Goal: Information Seeking & Learning: Learn about a topic

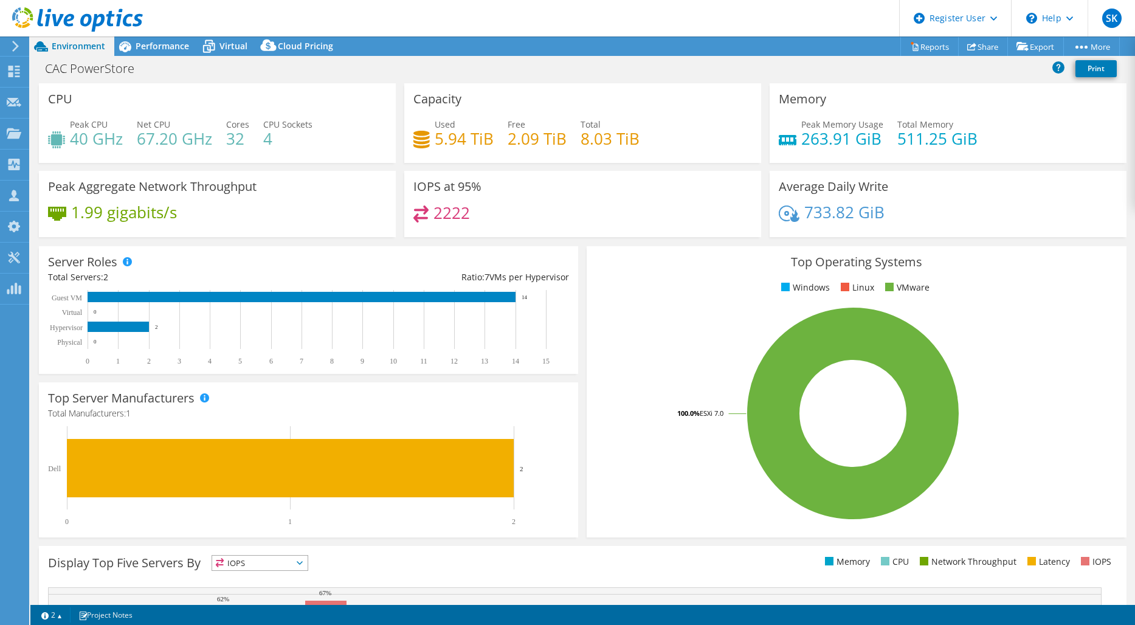
select select "EULondon"
select select "USD"
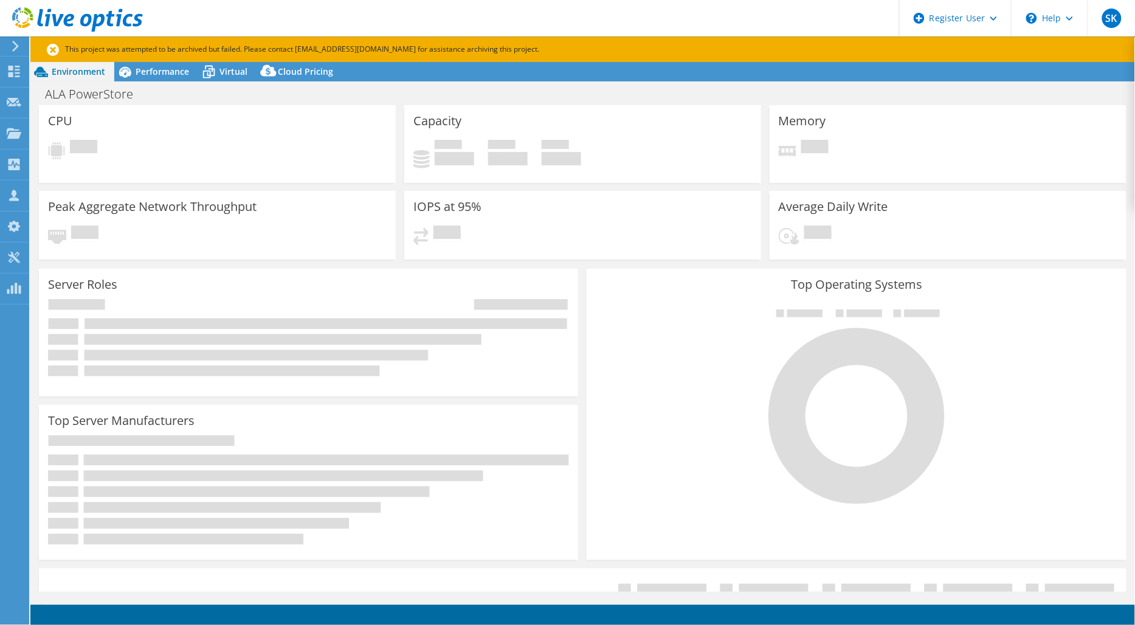
select select "USD"
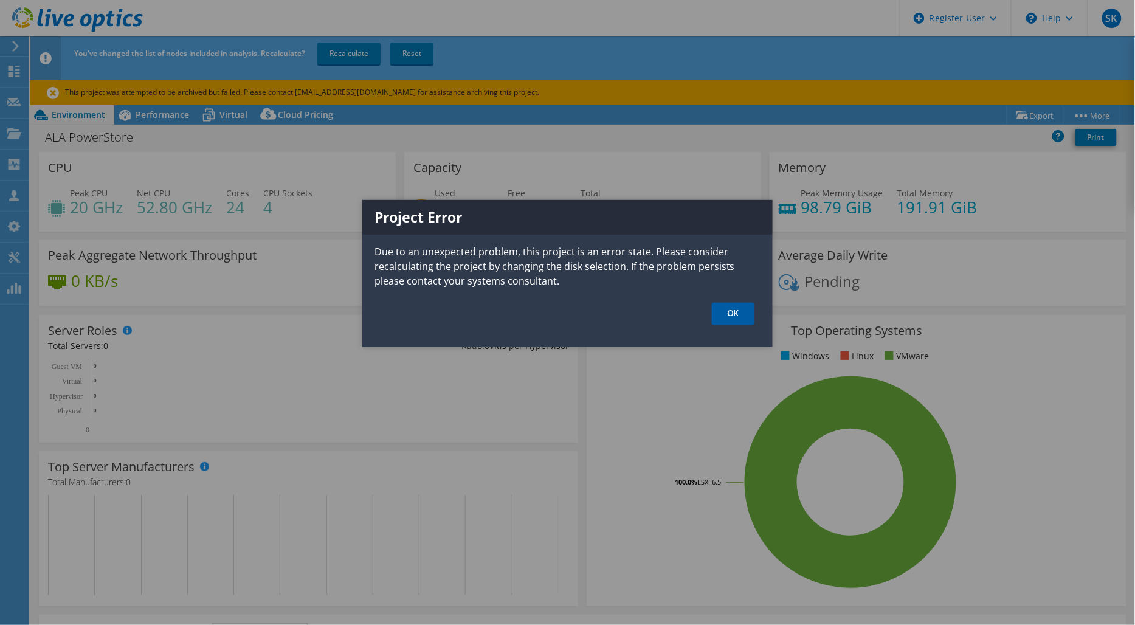
click at [739, 311] on link "OK" at bounding box center [733, 314] width 43 height 22
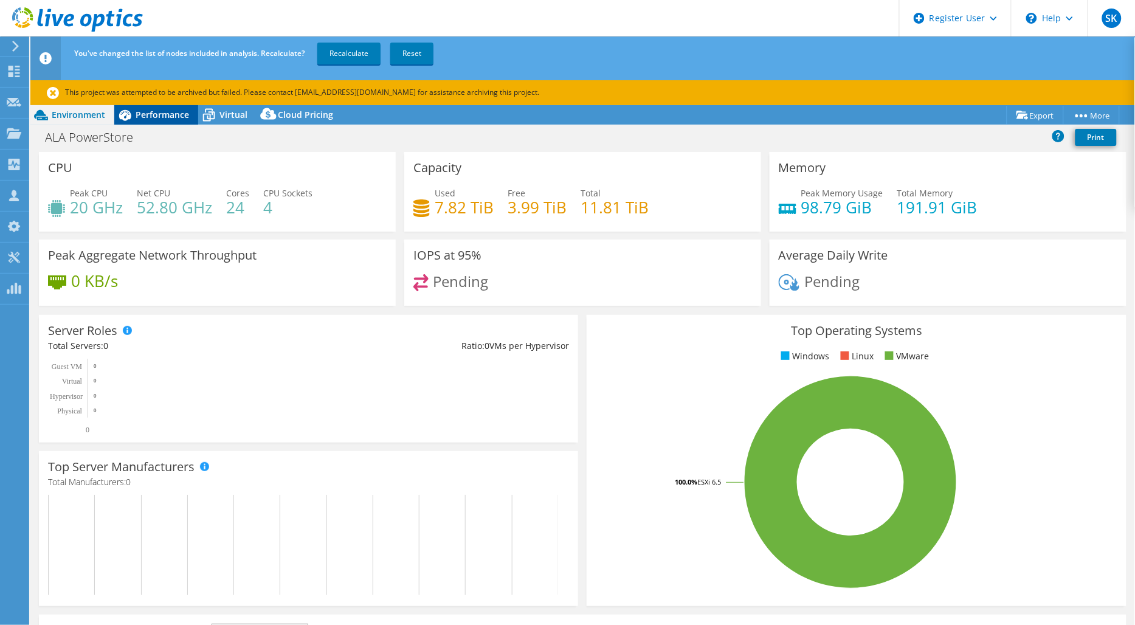
click at [174, 120] on div "Performance" at bounding box center [156, 114] width 84 height 19
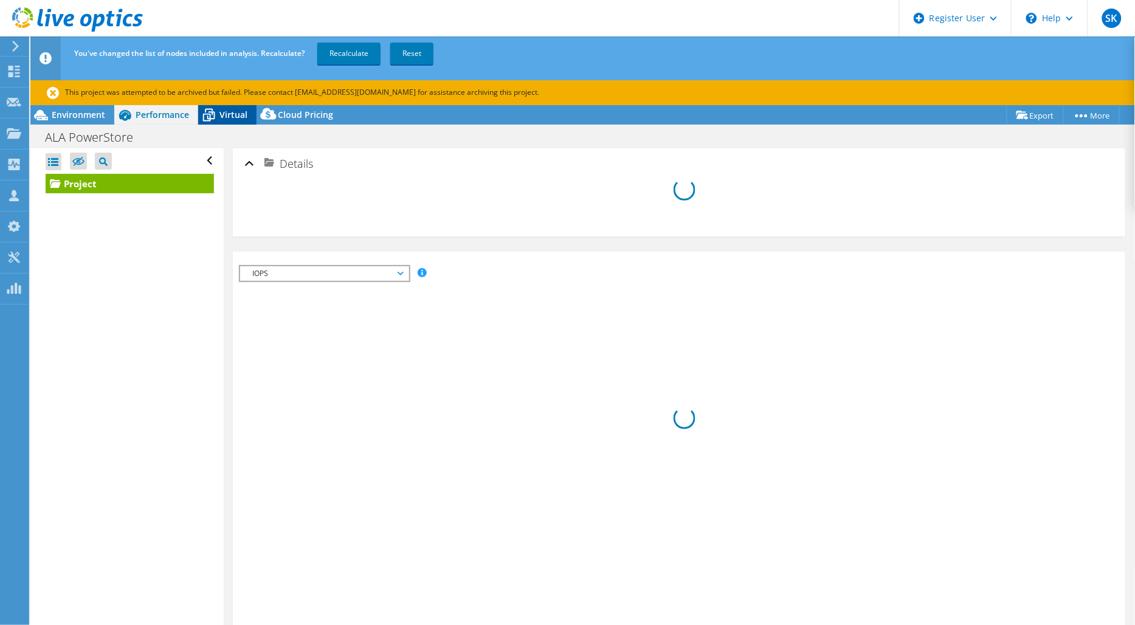
click at [212, 120] on icon at bounding box center [208, 115] width 21 height 21
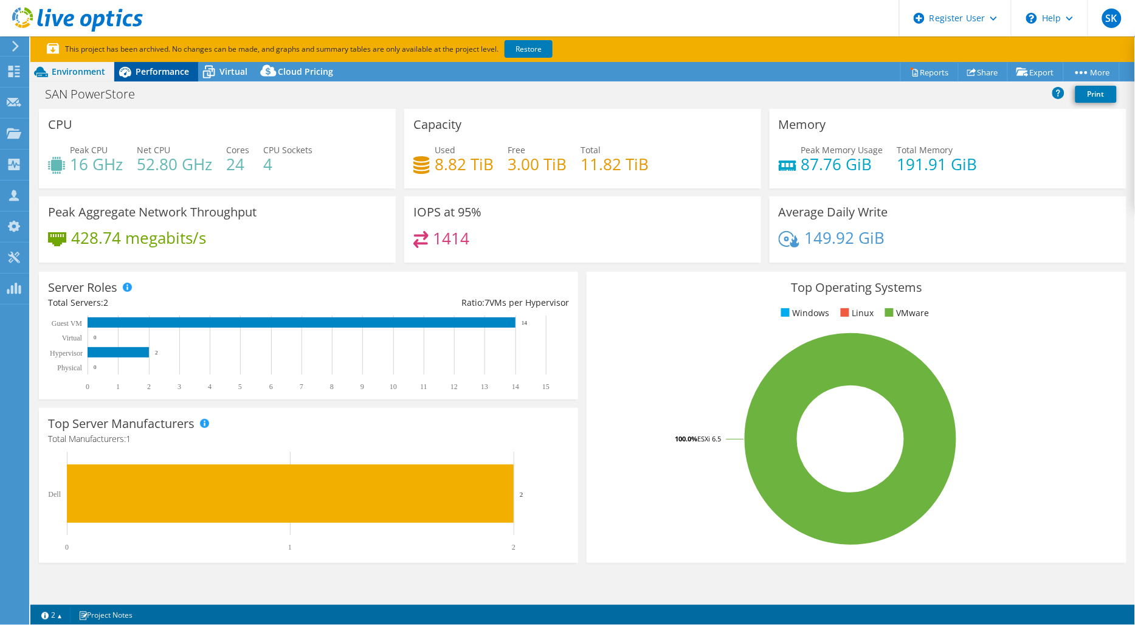
click at [167, 75] on span "Performance" at bounding box center [163, 72] width 54 height 12
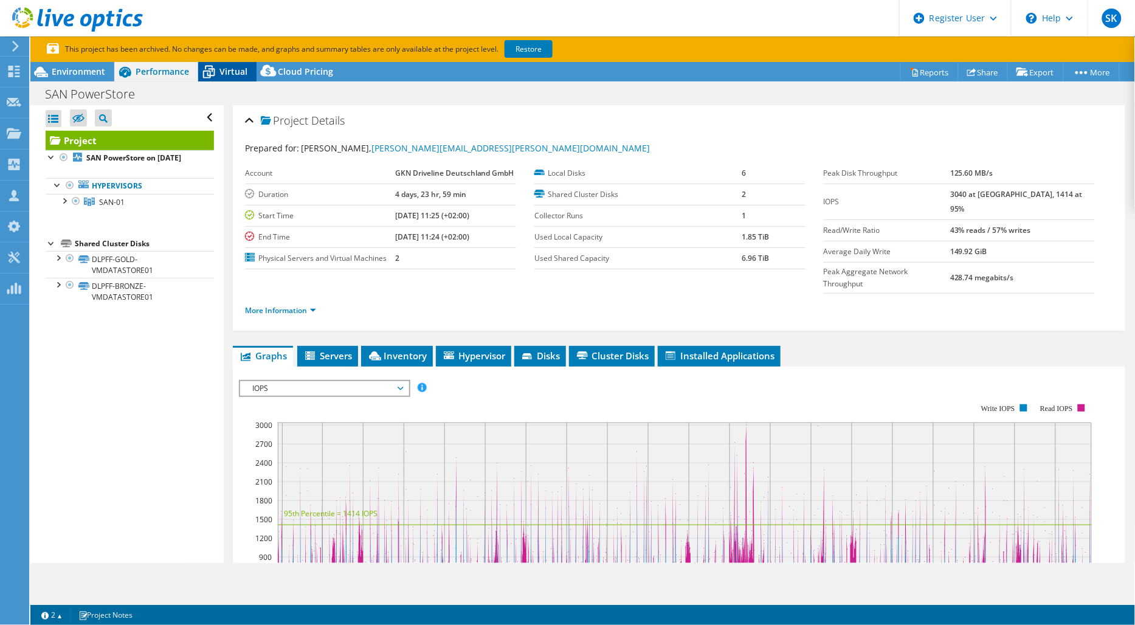
click at [215, 75] on icon at bounding box center [208, 71] width 21 height 21
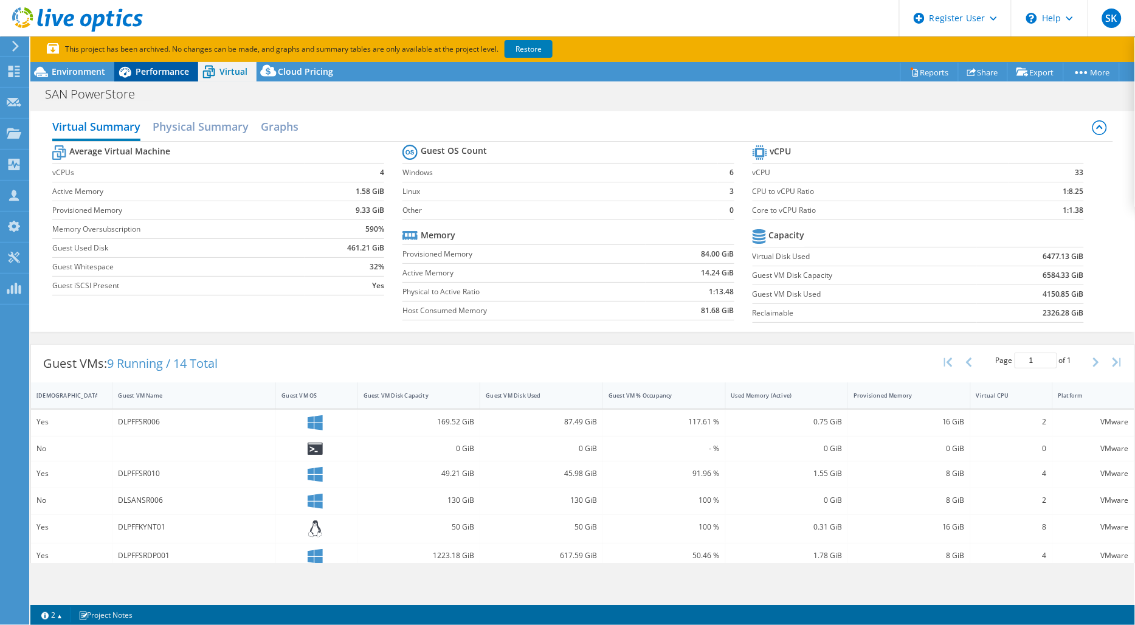
click at [168, 71] on span "Performance" at bounding box center [163, 72] width 54 height 12
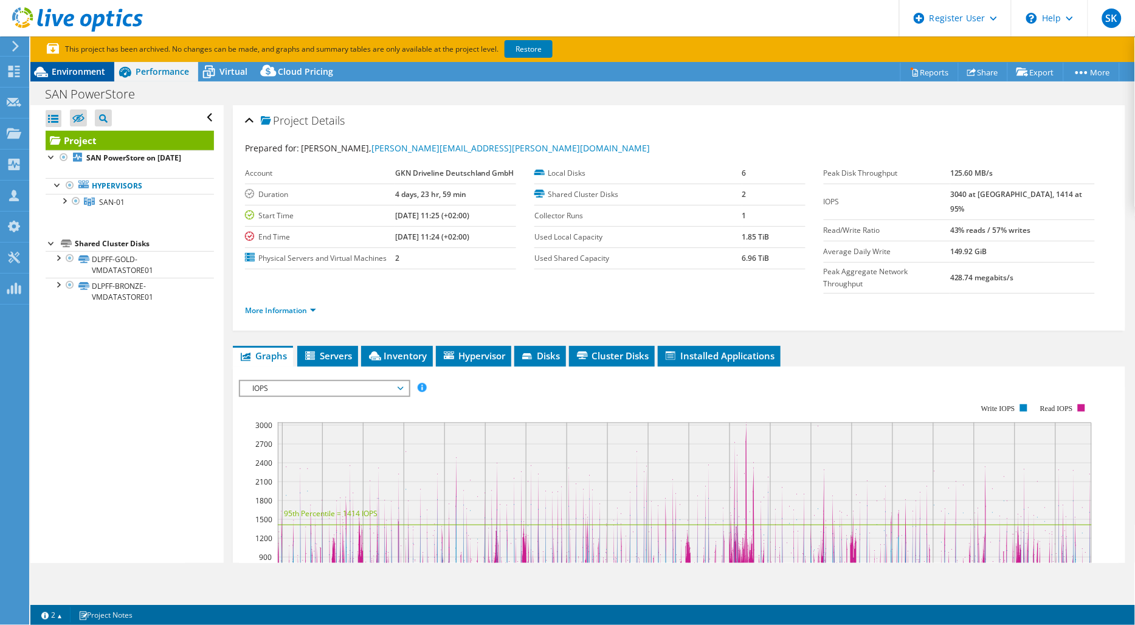
click at [83, 71] on span "Environment" at bounding box center [79, 72] width 54 height 12
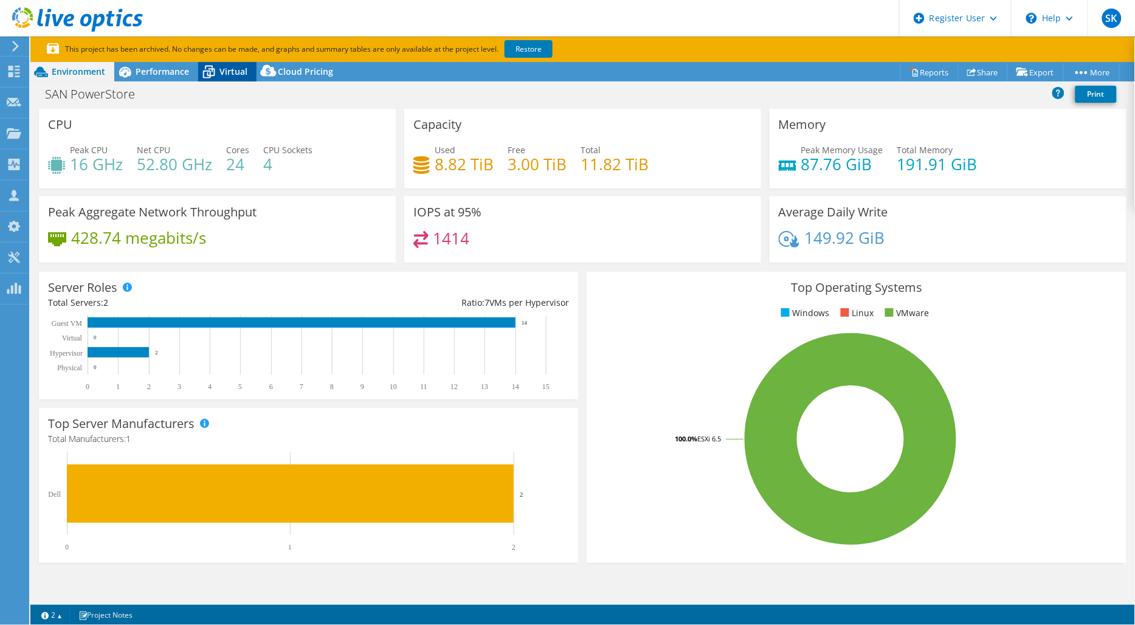
click at [223, 73] on span "Virtual" at bounding box center [233, 72] width 28 height 12
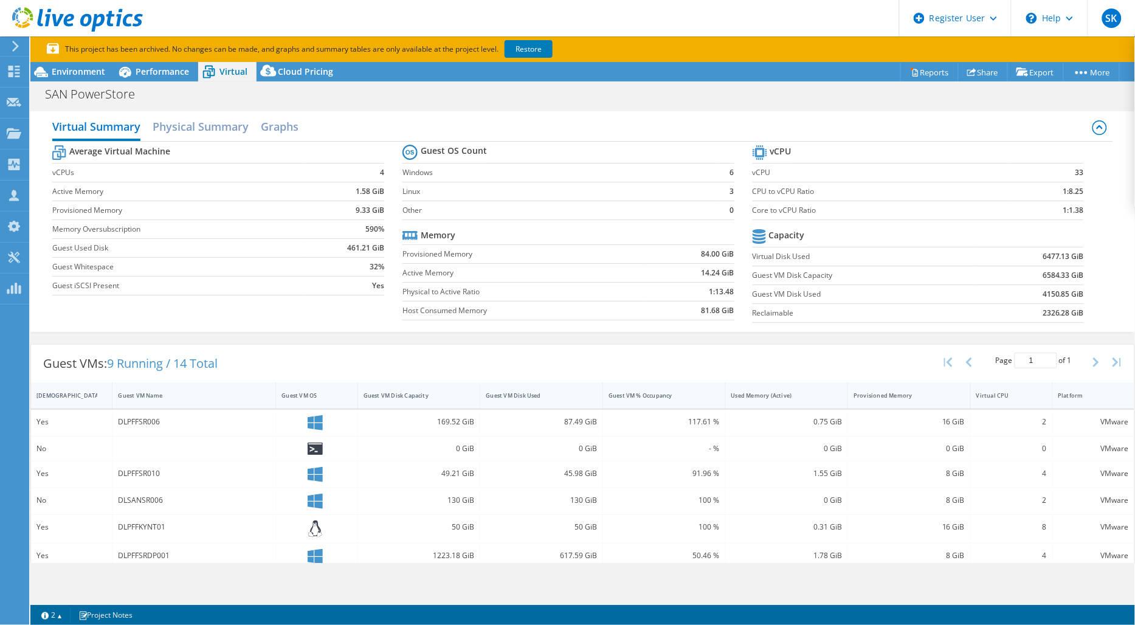
click at [525, 399] on div "Guest VM Disk Used" at bounding box center [534, 395] width 108 height 19
click at [435, 402] on div "Guest VM Disk Capacity" at bounding box center [412, 395] width 108 height 19
click at [55, 64] on div "Environment" at bounding box center [72, 71] width 84 height 19
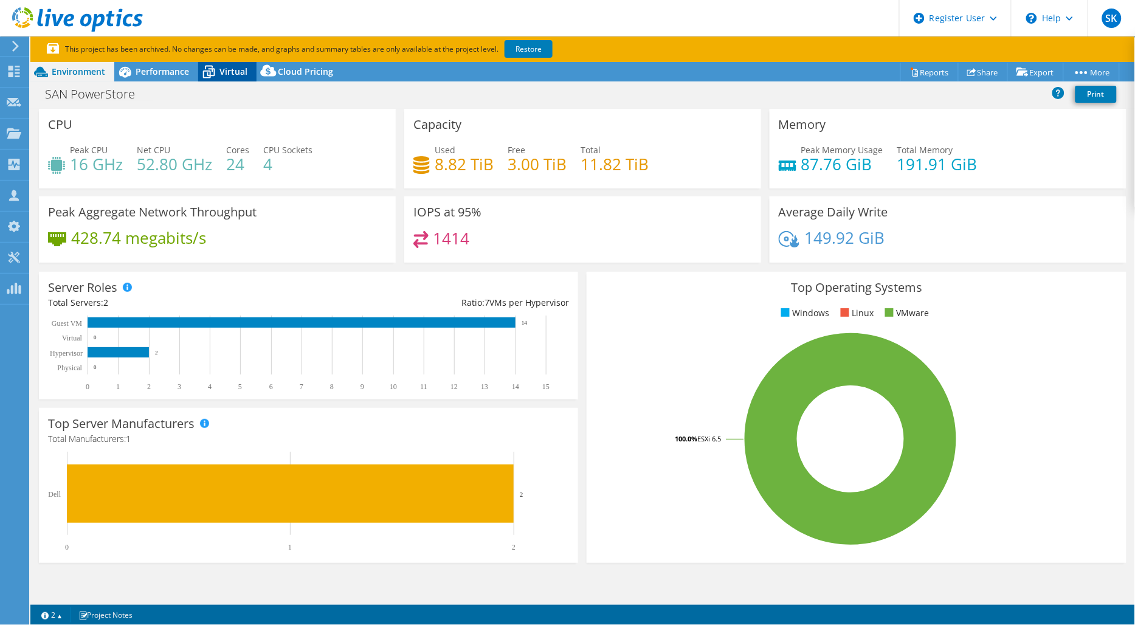
click at [216, 80] on icon at bounding box center [208, 71] width 21 height 21
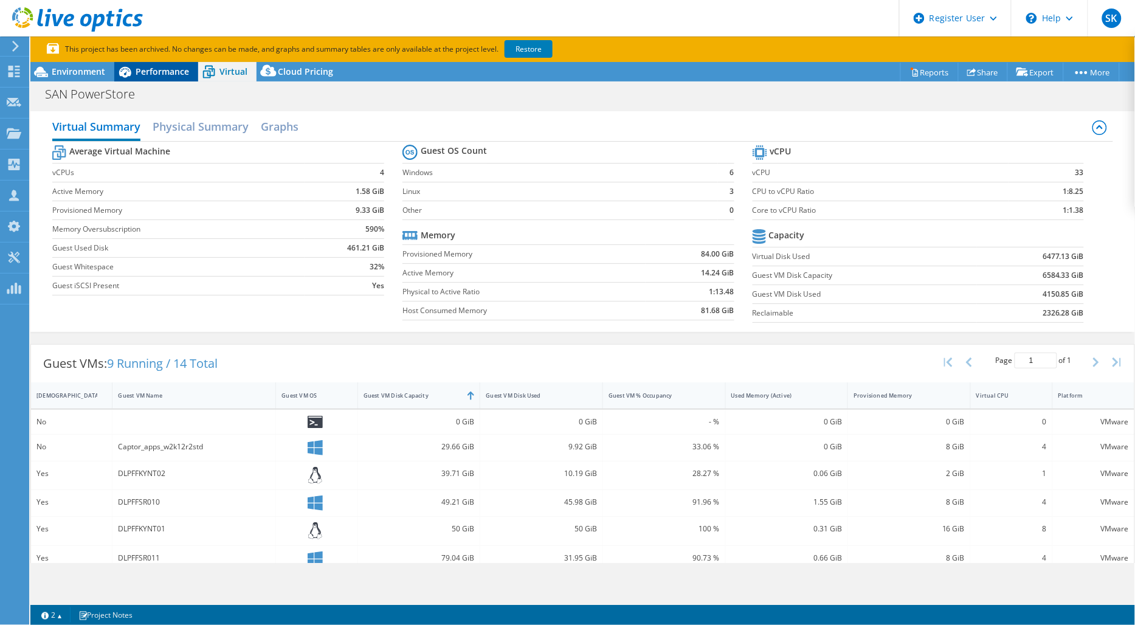
click at [176, 75] on span "Performance" at bounding box center [163, 72] width 54 height 12
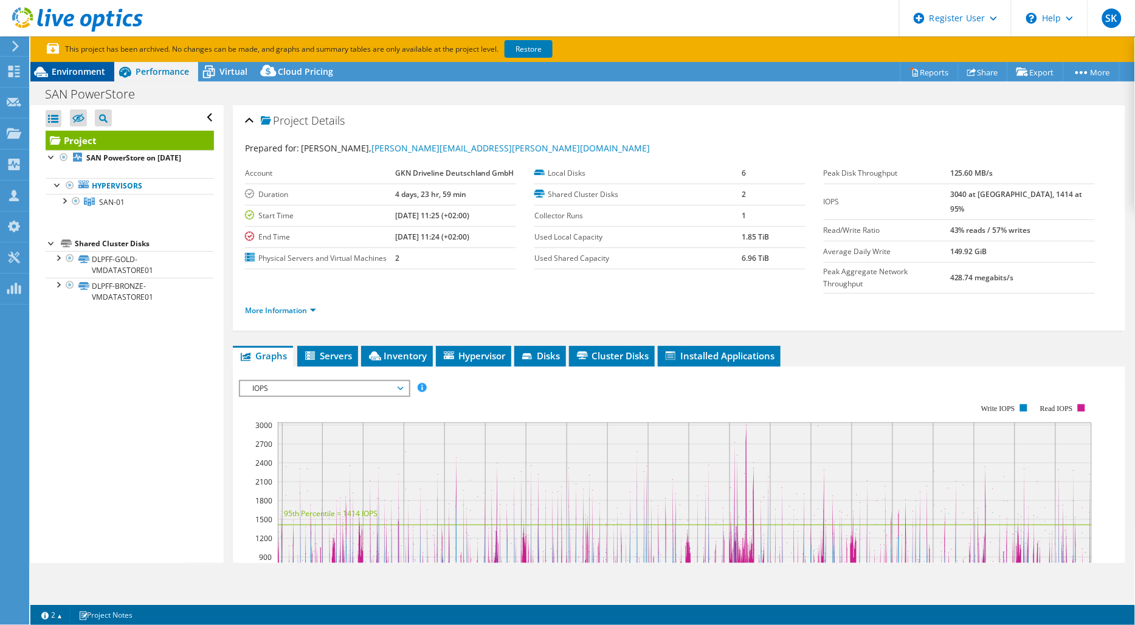
click at [82, 71] on span "Environment" at bounding box center [79, 72] width 54 height 12
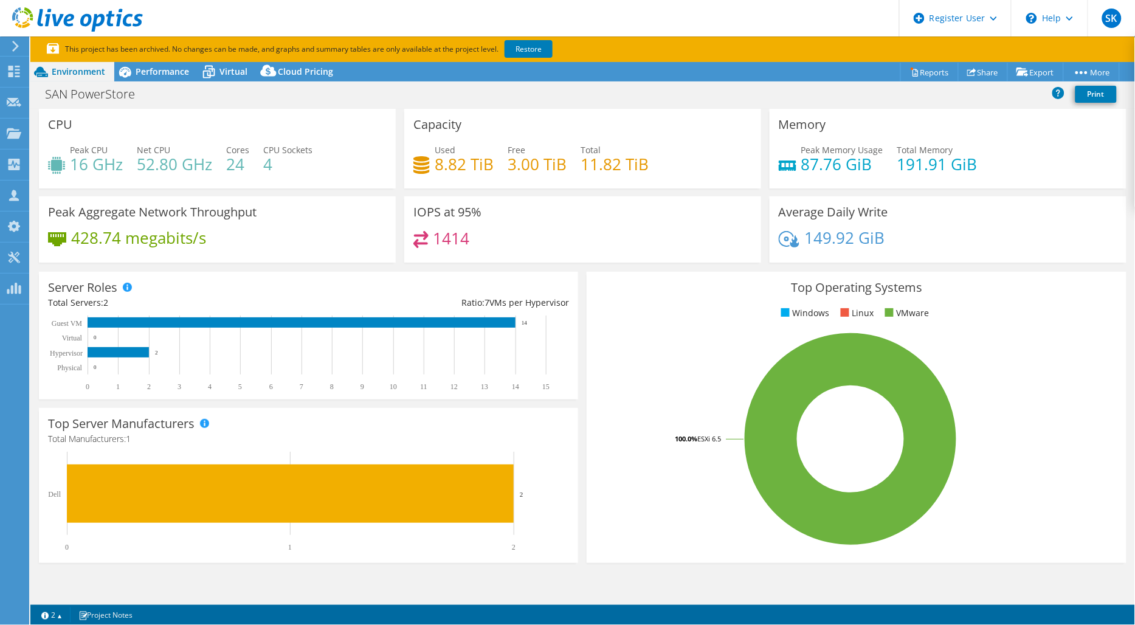
click at [475, 592] on div "Project Actions Project Actions Reports Share Export vSAN ReadyNode Sizer" at bounding box center [582, 356] width 1105 height 589
click at [222, 76] on span "Virtual" at bounding box center [233, 72] width 28 height 12
